Goal: Task Accomplishment & Management: Complete application form

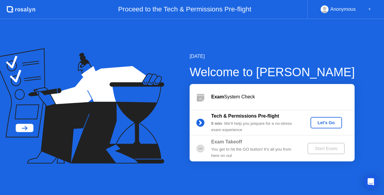
click at [328, 122] on div "Let's Go" at bounding box center [326, 122] width 27 height 5
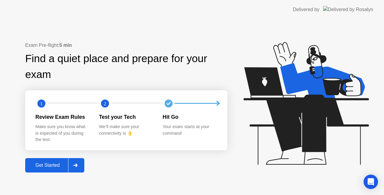
click at [61, 166] on div "Get Started" at bounding box center [47, 165] width 41 height 5
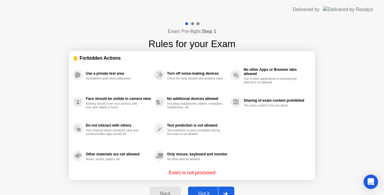
click at [199, 190] on button "Got it" at bounding box center [211, 194] width 46 height 14
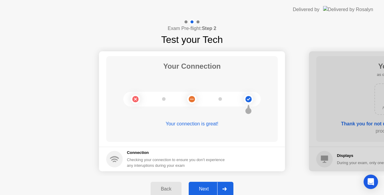
click at [205, 190] on div "Next" at bounding box center [203, 188] width 27 height 5
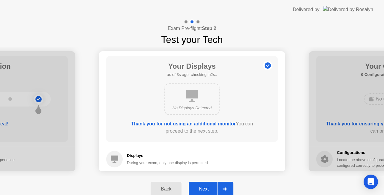
click at [205, 190] on div "Next" at bounding box center [203, 188] width 27 height 5
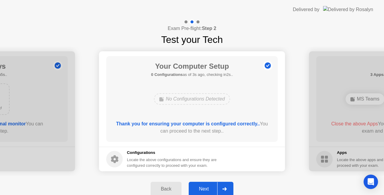
click at [205, 190] on div "Next" at bounding box center [203, 188] width 27 height 5
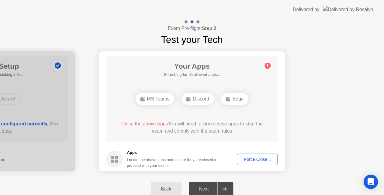
click at [256, 160] on div "Force Close..." at bounding box center [257, 159] width 37 height 5
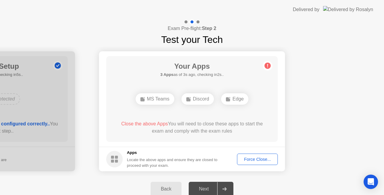
click at [253, 159] on div "Force Close..." at bounding box center [257, 159] width 37 height 5
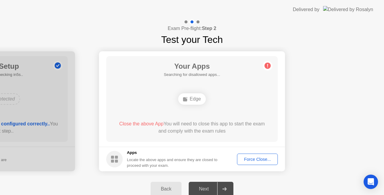
click at [251, 159] on div "Force Close..." at bounding box center [257, 159] width 37 height 5
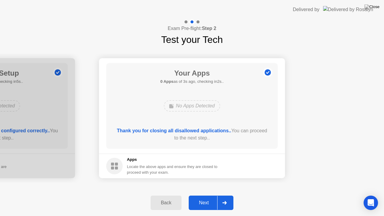
click at [202, 195] on div "Next" at bounding box center [203, 202] width 27 height 5
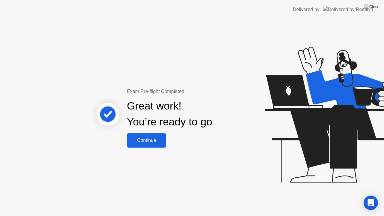
click at [142, 140] on div "Continue" at bounding box center [147, 140] width 36 height 5
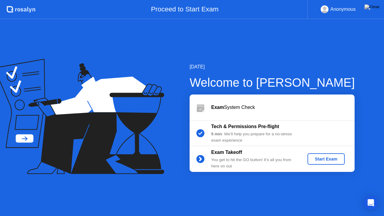
click at [325, 160] on div "Start Exam" at bounding box center [326, 159] width 32 height 5
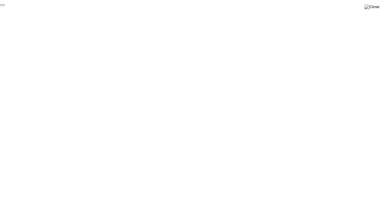
click div "End Proctoring Session"
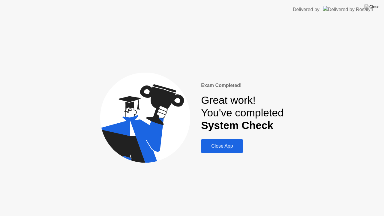
click at [229, 148] on div "Close App" at bounding box center [222, 145] width 38 height 5
